Goal: Navigation & Orientation: Find specific page/section

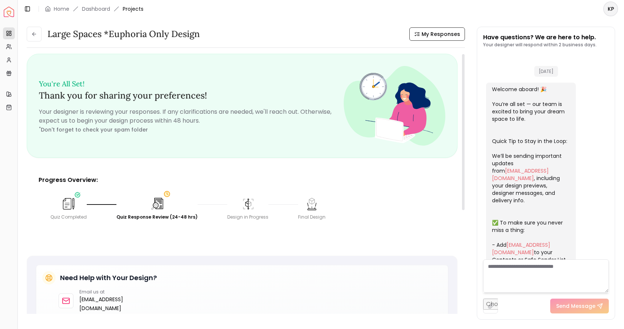
scroll to position [180, 0]
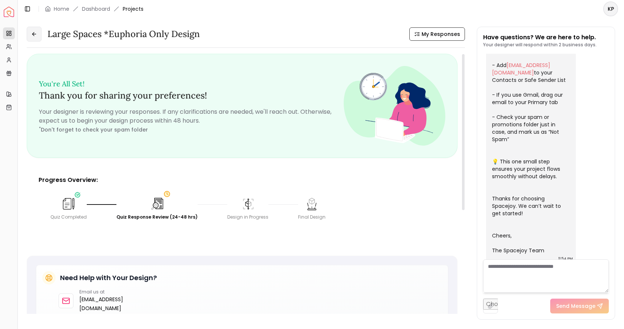
click at [36, 31] on icon at bounding box center [34, 34] width 6 height 6
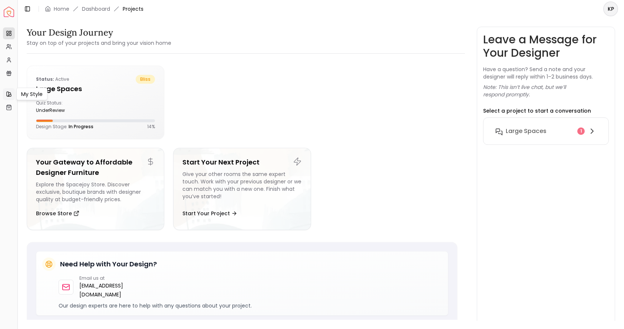
click at [9, 93] on icon at bounding box center [10, 94] width 2 height 4
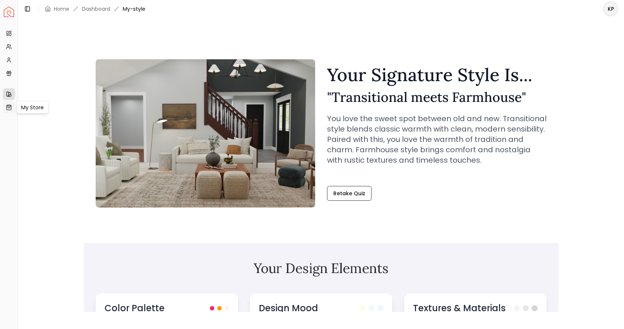
click at [10, 109] on icon at bounding box center [9, 108] width 6 height 6
click at [612, 13] on html "Spacejoy Dashboard Overview Projects My Referrals My Profile Gift Card Balance …" at bounding box center [312, 164] width 624 height 329
click at [31, 9] on html "Spacejoy Dashboard Overview Projects My Referrals My Profile Gift Card Balance …" at bounding box center [312, 164] width 624 height 329
click at [28, 10] on icon at bounding box center [27, 9] width 6 height 6
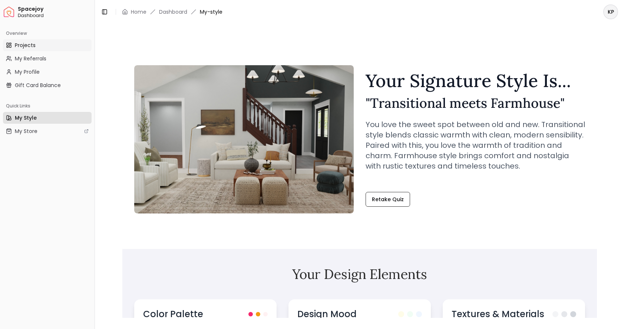
click at [32, 45] on span "Projects" at bounding box center [25, 45] width 21 height 7
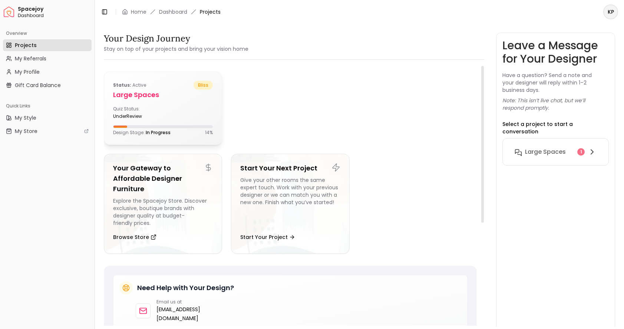
click at [194, 98] on h5 "Large Spaces" at bounding box center [163, 95] width 100 height 10
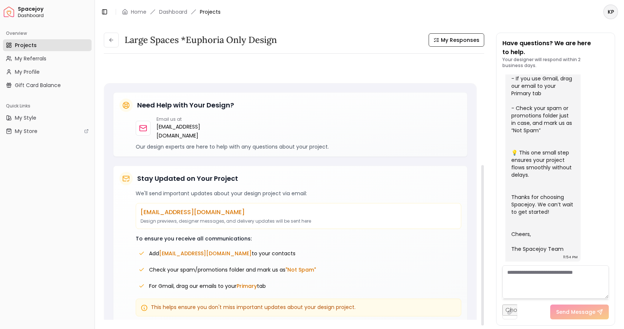
scroll to position [171, 0]
